Goal: Task Accomplishment & Management: Manage account settings

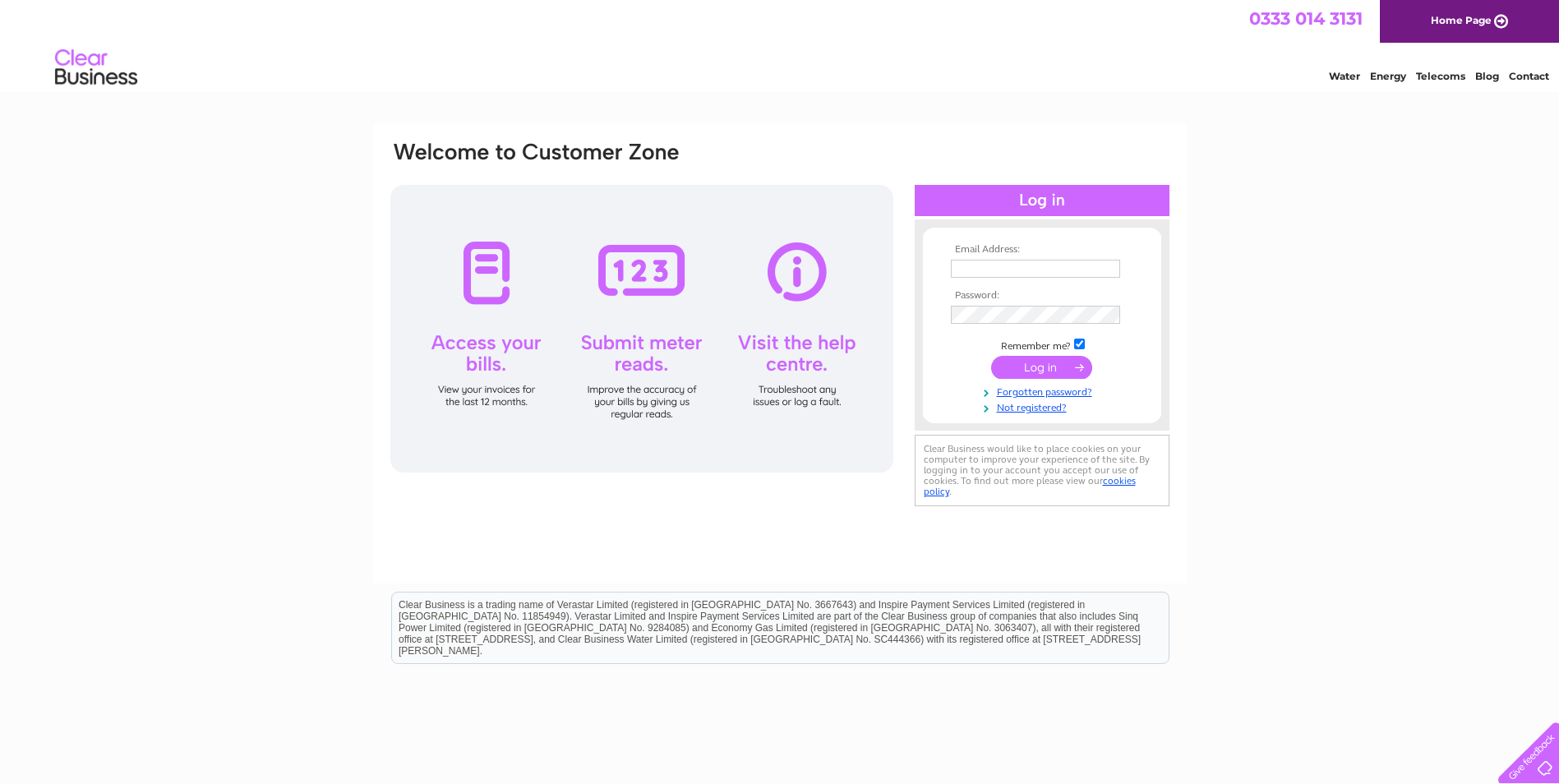
type input "[EMAIL_ADDRESS][PERSON_NAME][DOMAIN_NAME]"
click at [1025, 366] on input "submit" at bounding box center [1041, 367] width 101 height 23
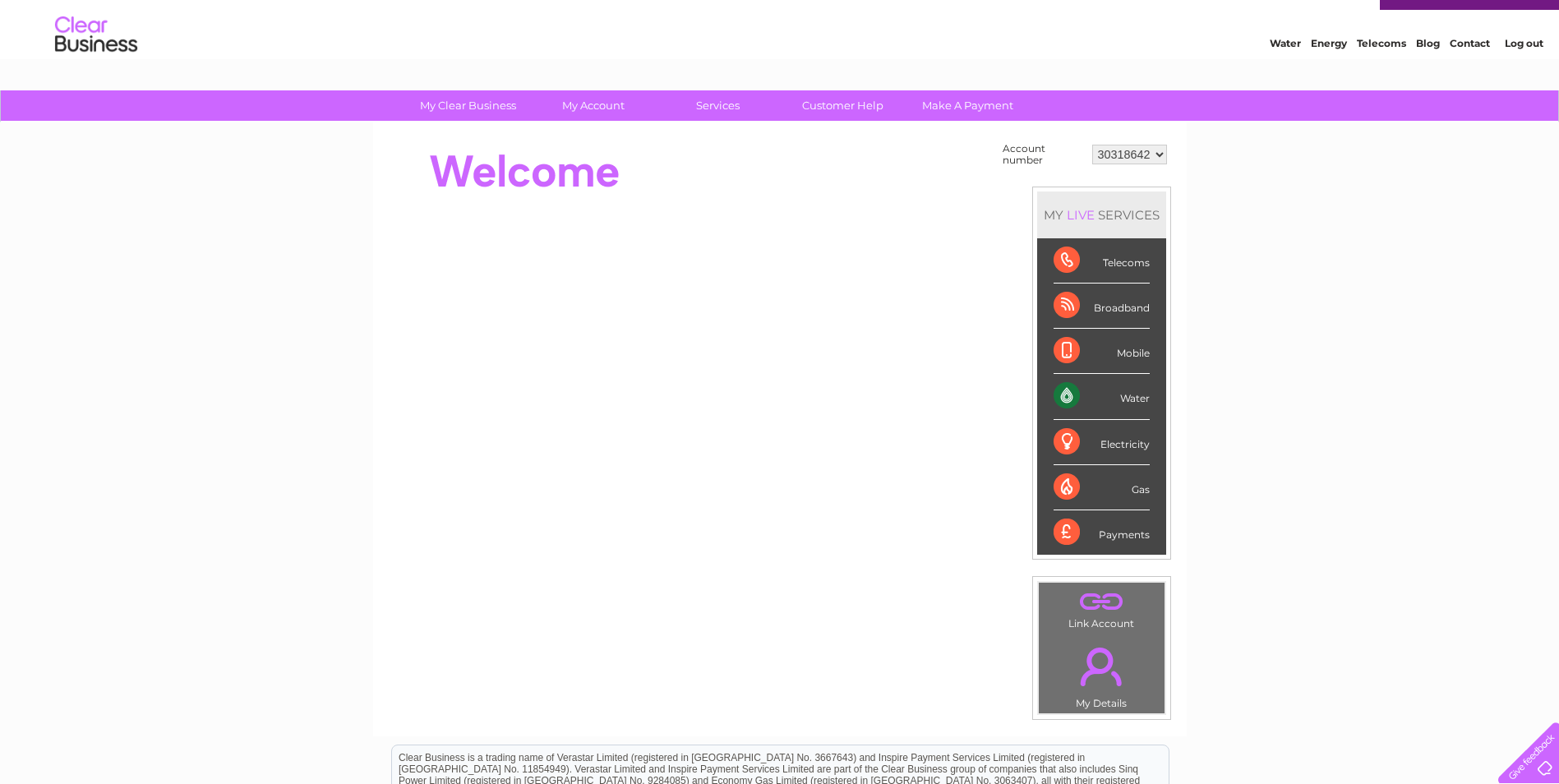
scroll to position [32, 0]
click at [1129, 530] on div "Payments" at bounding box center [1102, 533] width 96 height 44
click at [1064, 531] on div "Payments" at bounding box center [1102, 533] width 96 height 44
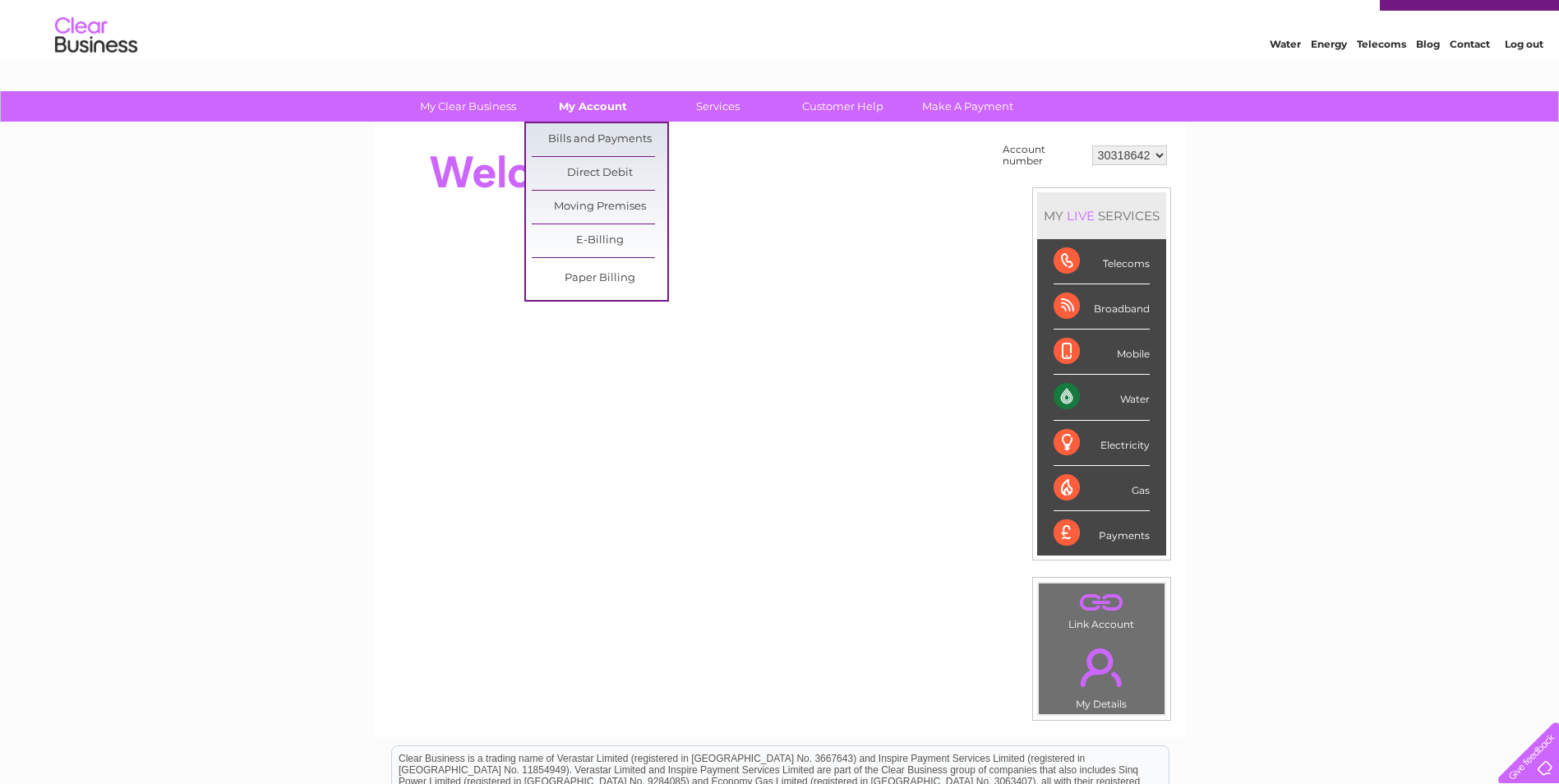
click at [606, 104] on link "My Account" at bounding box center [593, 107] width 135 height 31
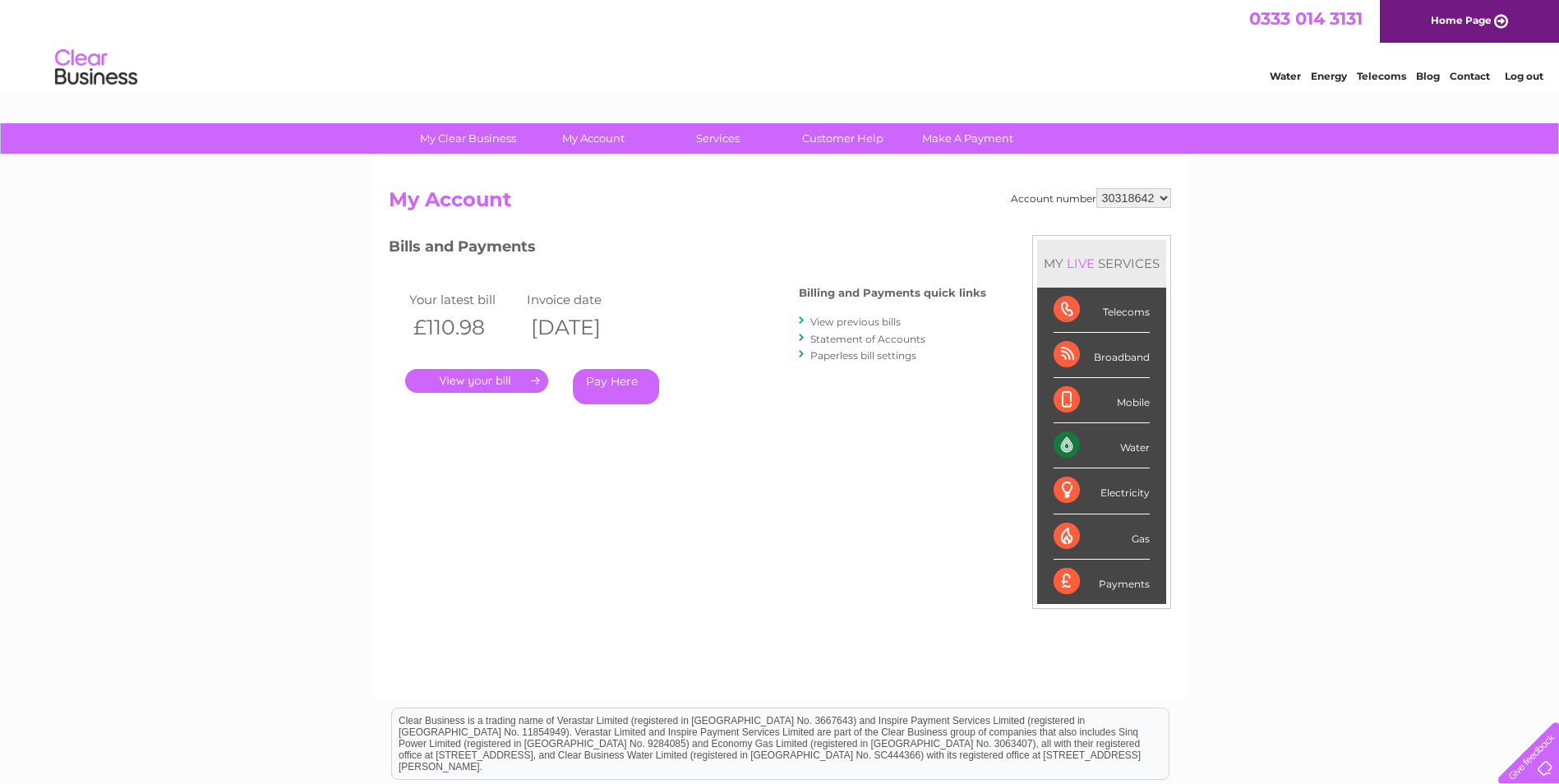
click at [485, 375] on link "." at bounding box center [477, 381] width 143 height 24
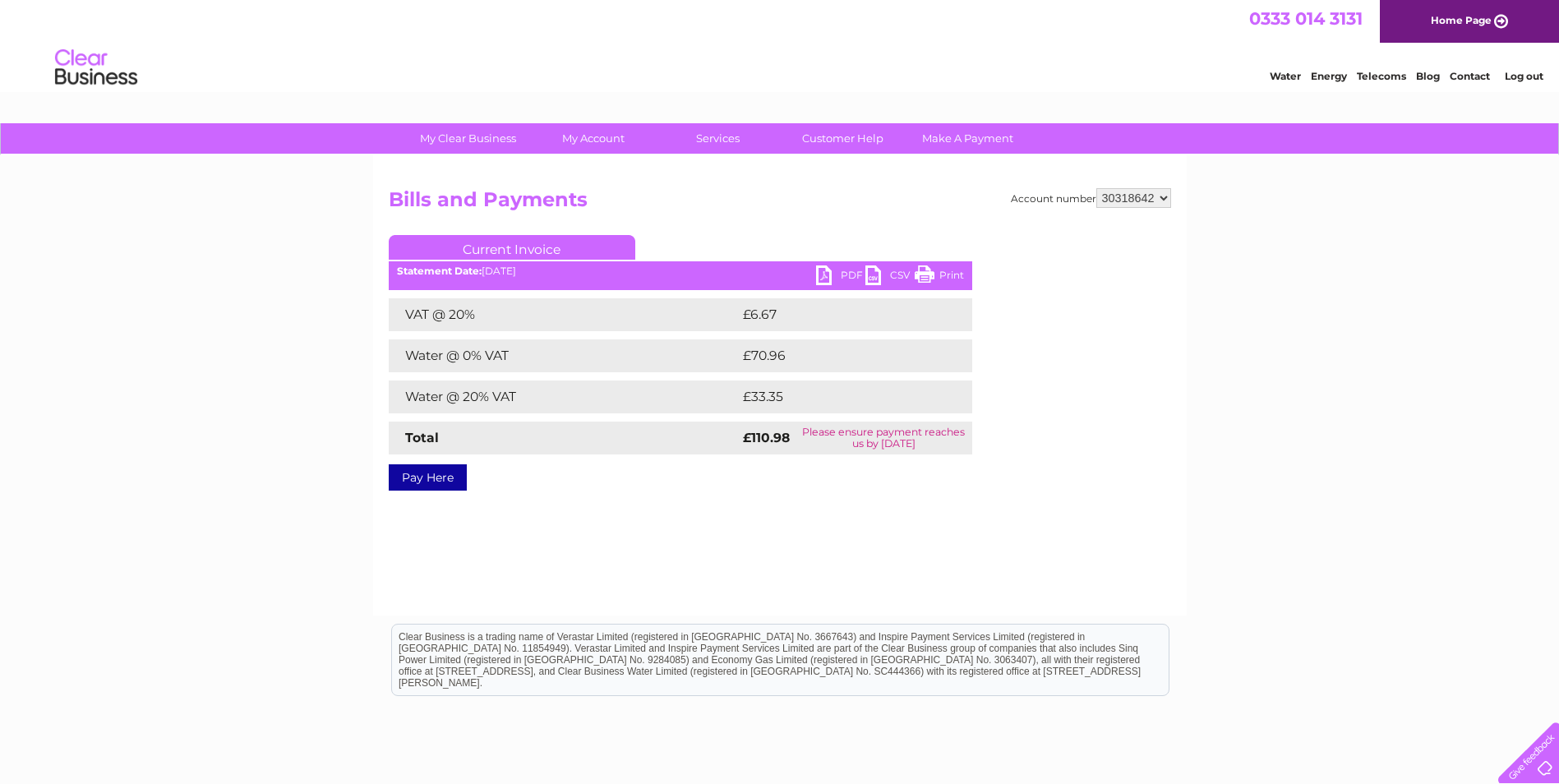
click at [837, 270] on link "PDF" at bounding box center [840, 278] width 49 height 24
